Goal: Find specific page/section: Find specific page/section

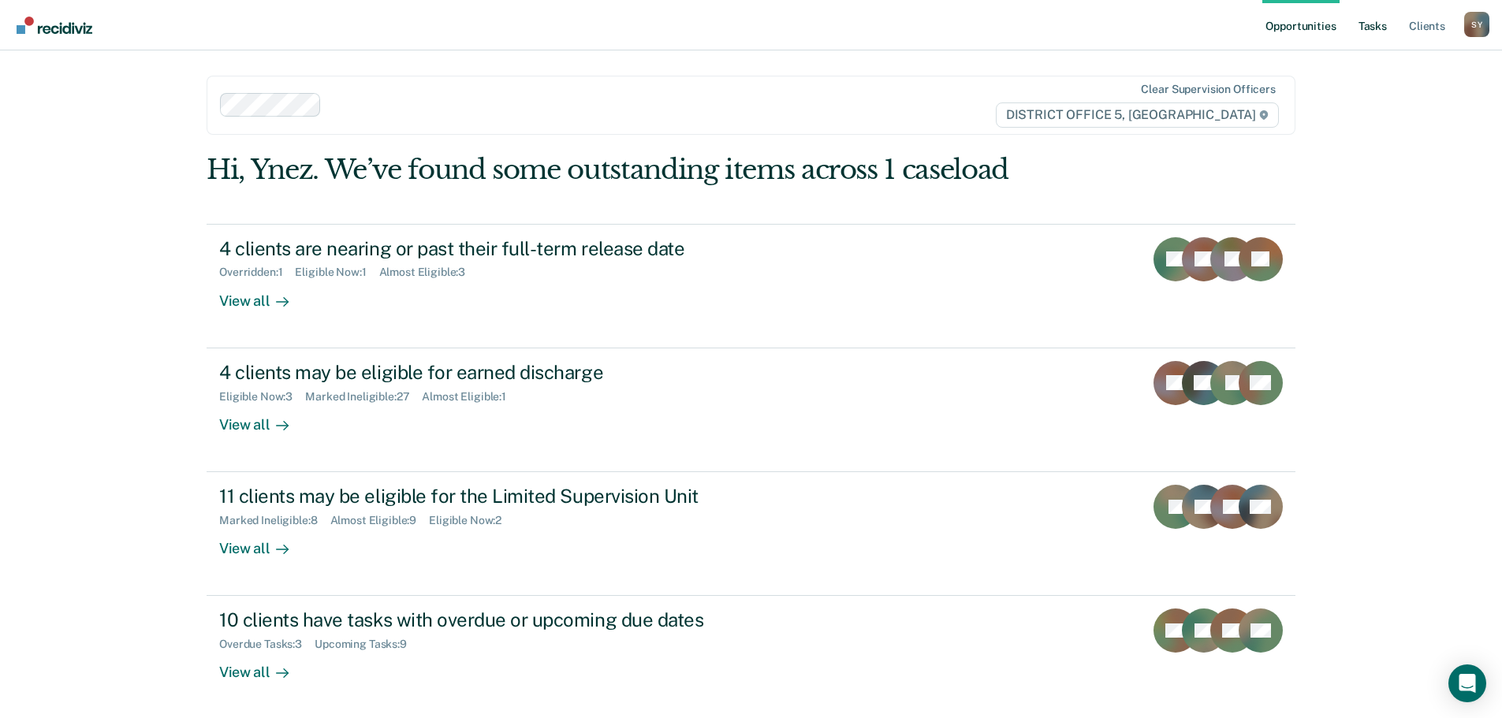
click at [1382, 27] on link "Tasks" at bounding box center [1372, 25] width 35 height 50
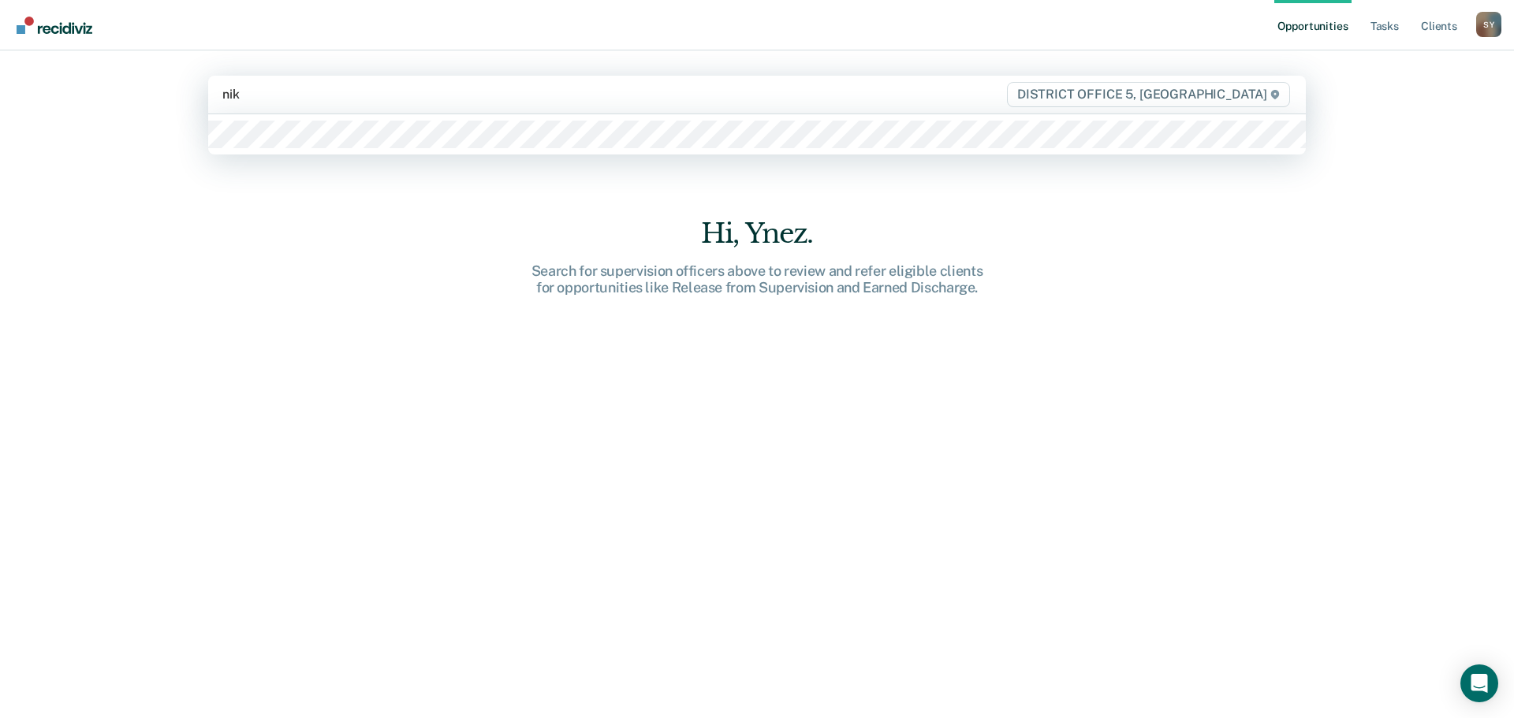
type input "nikk"
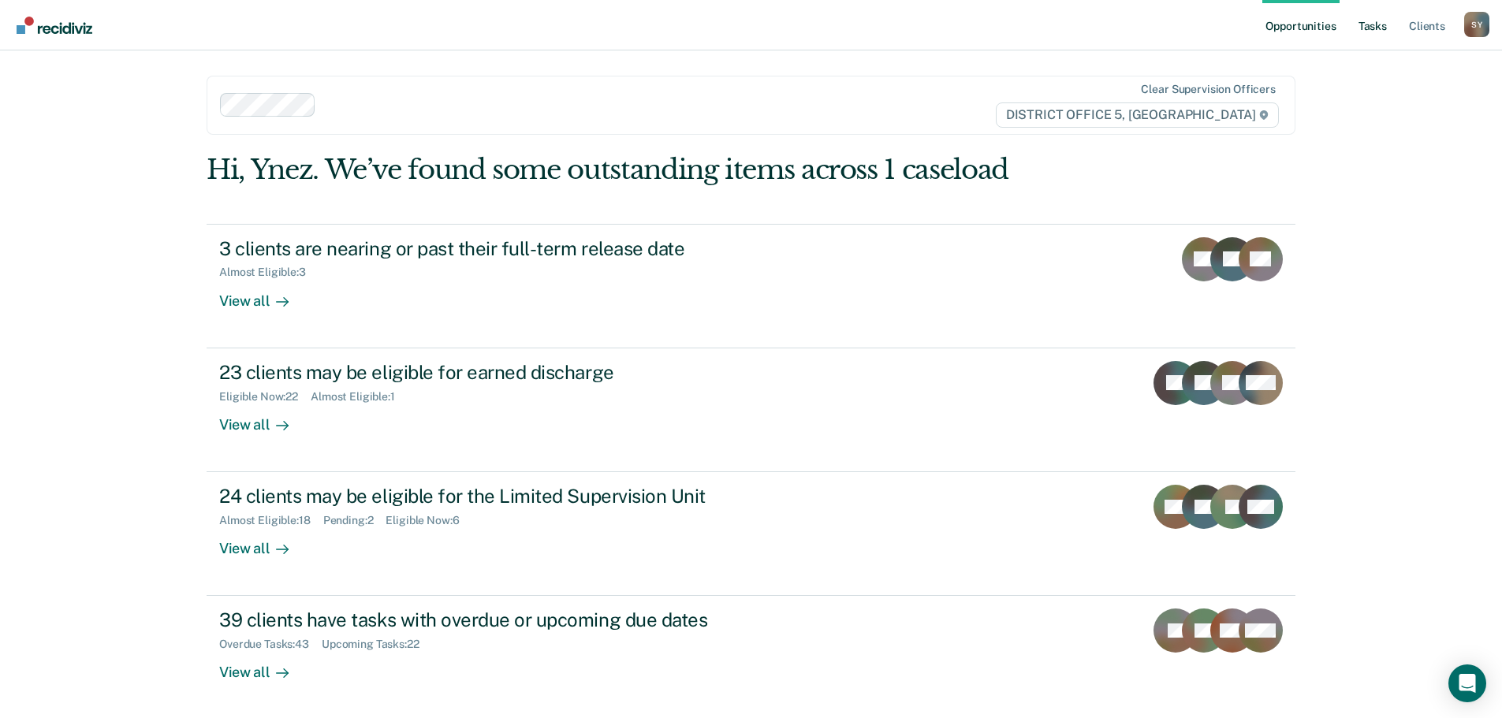
click at [1367, 22] on link "Tasks" at bounding box center [1372, 25] width 35 height 50
